Goal: Task Accomplishment & Management: Use online tool/utility

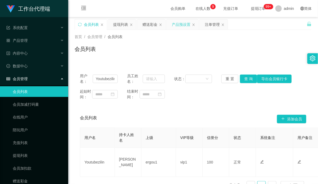
click at [182, 26] on div "产品预设置" at bounding box center [181, 24] width 19 height 10
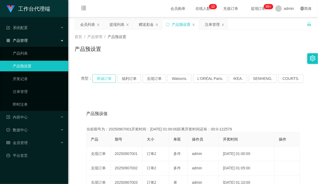
click at [106, 78] on button "商城订单" at bounding box center [103, 78] width 23 height 9
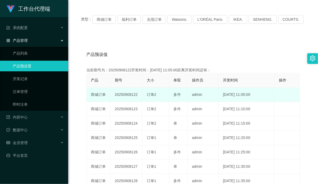
drag, startPoint x: 131, startPoint y: 94, endPoint x: 161, endPoint y: 92, distance: 29.7
click at [161, 92] on tr "商城订单 20250908122 订单2 多件 admin [DATE] 11:05:00 编 辑 限制投注" at bounding box center [193, 95] width 213 height 14
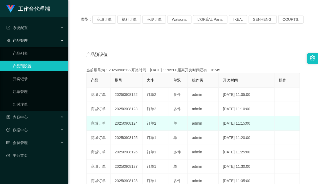
click at [119, 130] on td "20250908124" at bounding box center [127, 123] width 32 height 14
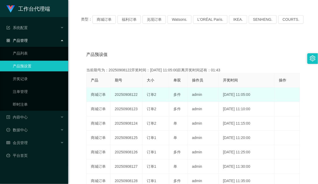
drag, startPoint x: 91, startPoint y: 92, endPoint x: 162, endPoint y: 91, distance: 70.6
click at [162, 91] on tr "商城订单 20250908122 订单2 多件 admin [DATE] 11:05:00 编 辑 限制投注" at bounding box center [193, 95] width 213 height 14
click at [129, 95] on td "20250908122" at bounding box center [127, 95] width 32 height 14
drag, startPoint x: 90, startPoint y: 92, endPoint x: 163, endPoint y: 94, distance: 73.0
click at [163, 94] on tr "商城订单 20250908122 订单2 多件 admin [DATE] 11:05:00 编 辑 限制投注" at bounding box center [193, 95] width 213 height 14
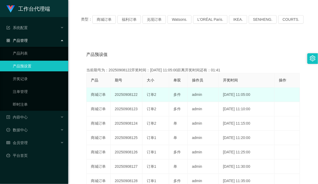
click at [177, 95] on span "多件" at bounding box center [176, 94] width 7 height 4
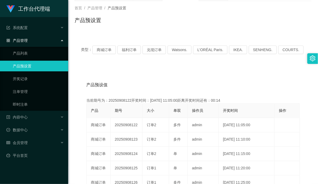
scroll to position [0, 0]
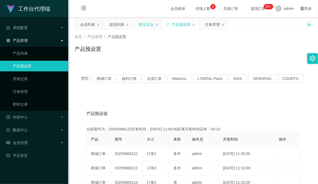
click at [146, 22] on div "赠送彩金" at bounding box center [146, 24] width 15 height 10
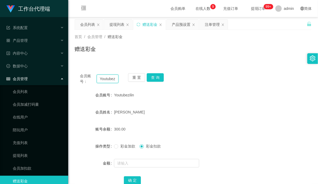
click at [108, 81] on input "Youtubezilin" at bounding box center [108, 79] width 22 height 9
paste input "98265087"
type input "98265087"
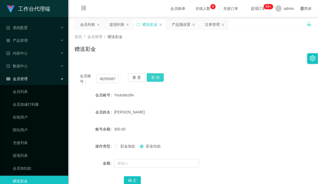
click at [154, 78] on button "查 询" at bounding box center [155, 77] width 17 height 9
click at [154, 79] on button "查 询" at bounding box center [155, 77] width 17 height 9
click at [240, 65] on div "会员账号： 98265087 重 置 查 询 会员账号 98265087 会员姓名 [PERSON_NAME] 账号余额 300.00 操作类型 彩金加款 彩…" at bounding box center [193, 130] width 237 height 136
click at [159, 78] on button "查 询" at bounding box center [155, 77] width 17 height 9
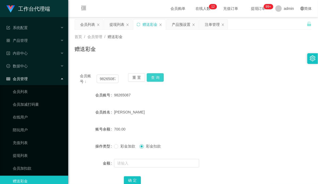
click at [158, 79] on button "查 询" at bounding box center [155, 77] width 17 height 9
click at [158, 79] on button "查 询" at bounding box center [158, 77] width 23 height 9
click at [195, 103] on form "会员账号 98265087 会员姓名 [PERSON_NAME] 账号余额 700.00 操作类型 彩金加款 彩金扣款 金额 确 定" at bounding box center [193, 138] width 237 height 96
click at [159, 78] on button "查 询" at bounding box center [155, 77] width 17 height 9
click at [203, 76] on div "会员账号： 98265087 重 置 查 询" at bounding box center [193, 78] width 237 height 11
